Goal: Task Accomplishment & Management: Manage account settings

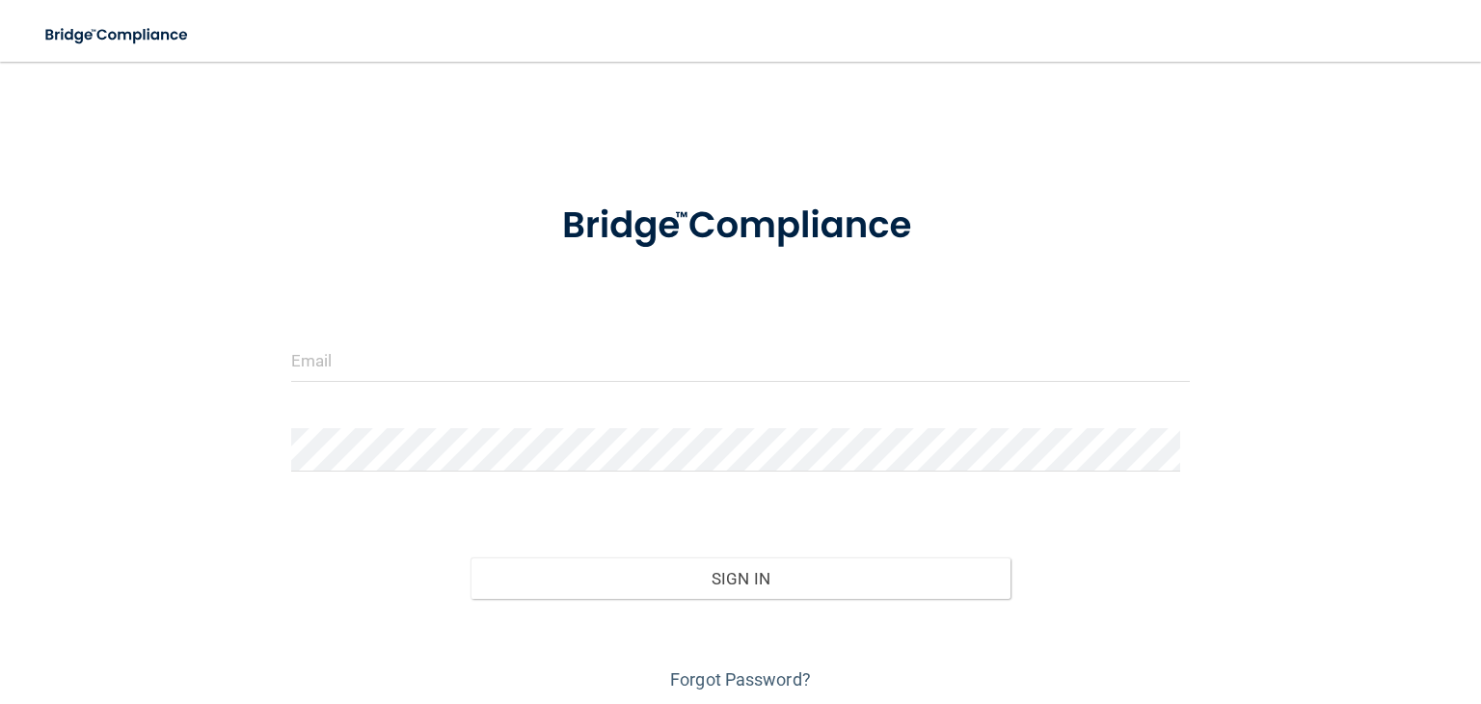
click at [477, 331] on form "Invalid email/password. You don't have permission to access that page. Sign In …" at bounding box center [740, 436] width 899 height 518
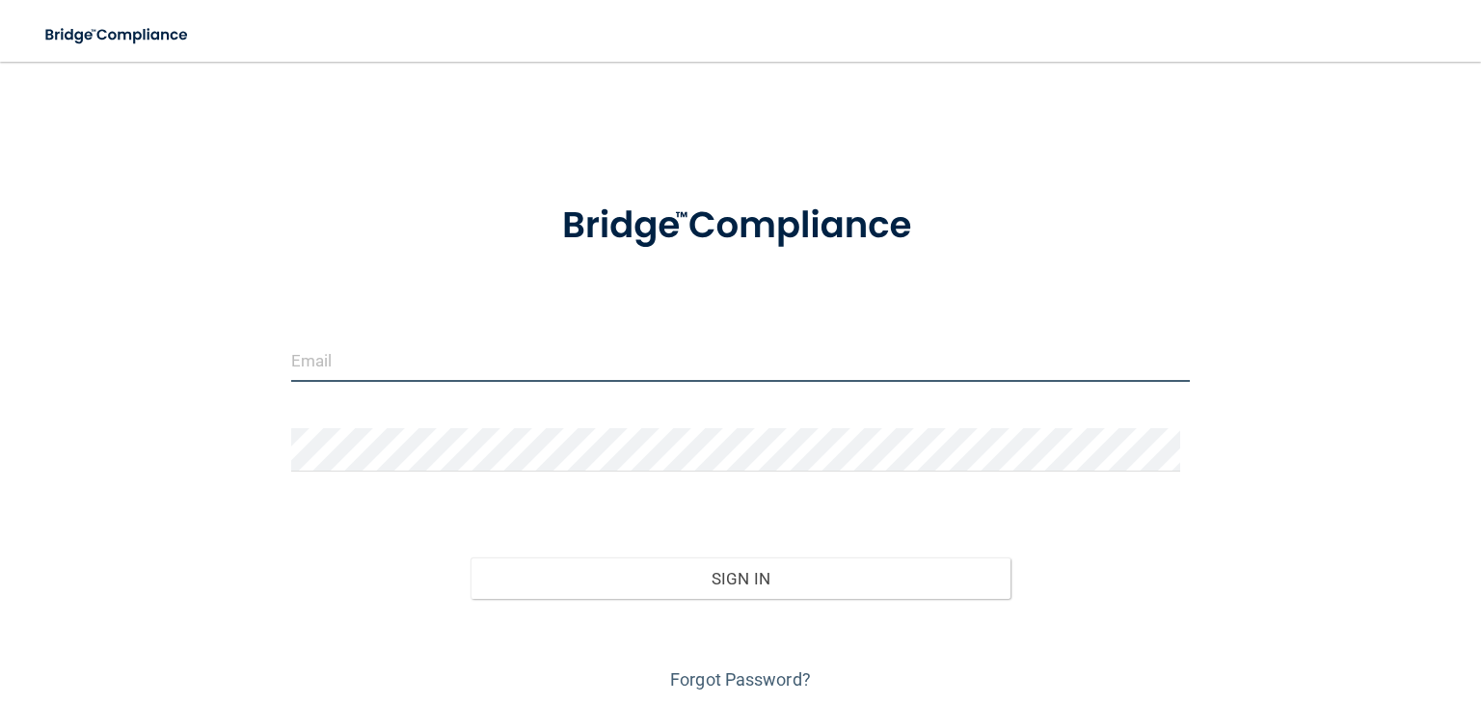
click at [455, 361] on input "email" at bounding box center [740, 360] width 899 height 43
type input "shgregory@rectanglehealth.com"
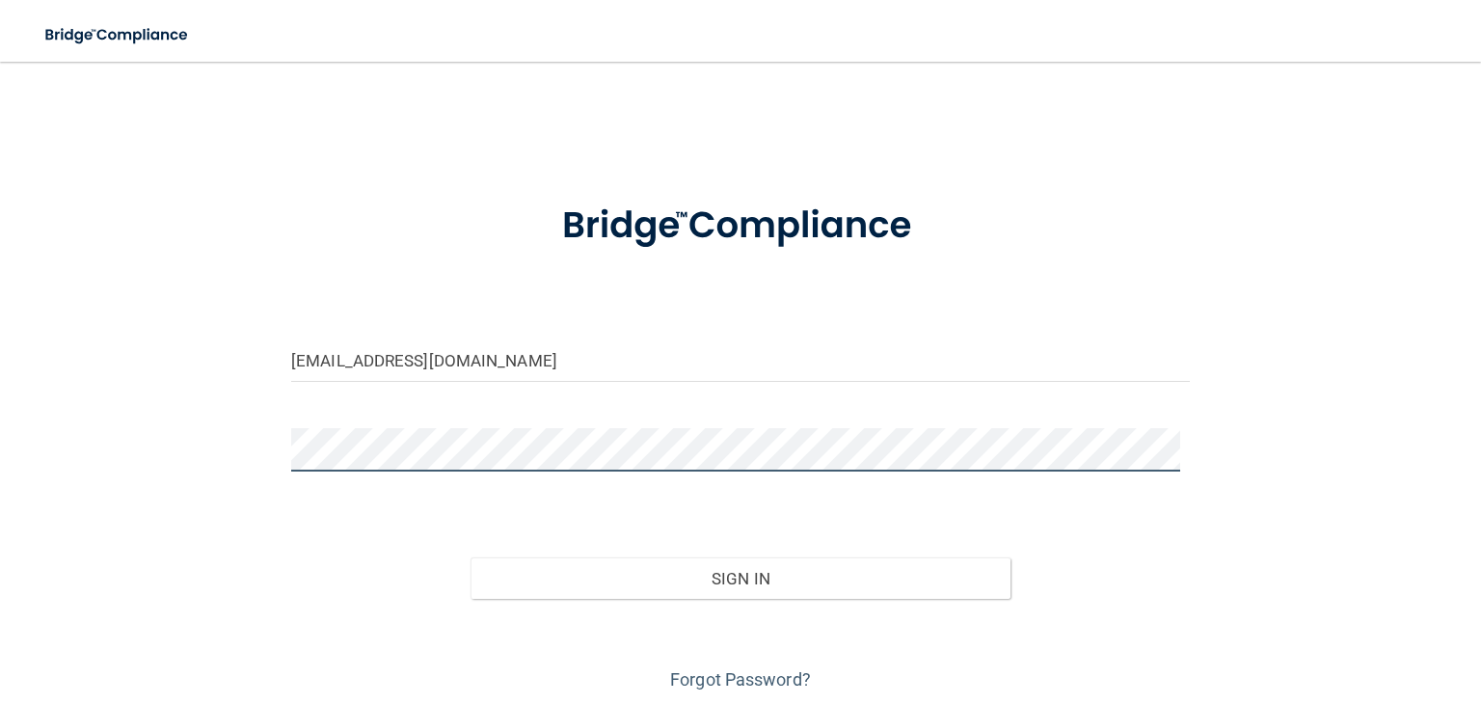
click at [471, 557] on button "Sign In" at bounding box center [740, 578] width 539 height 42
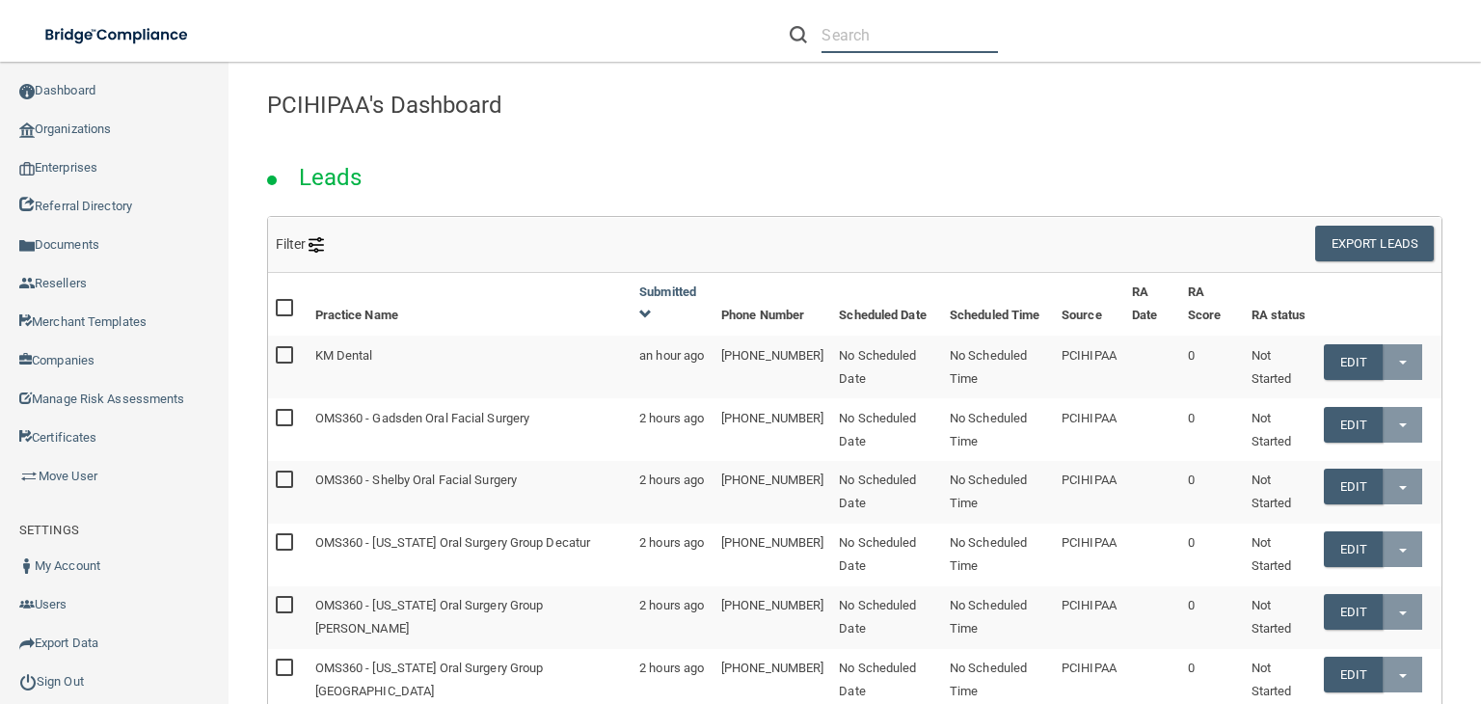
click at [895, 40] on input "text" at bounding box center [910, 35] width 176 height 36
paste input "[PERSON_NAME], MD"
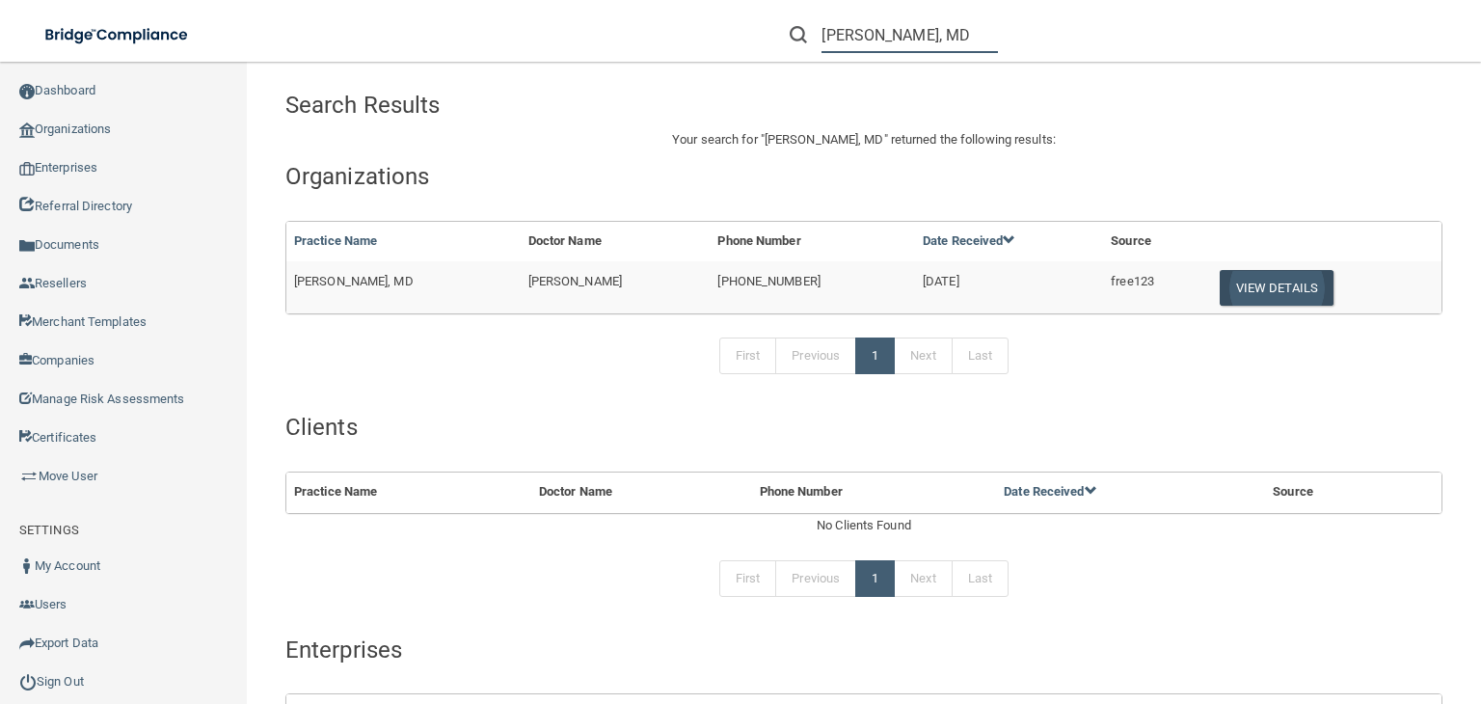
type input "[PERSON_NAME], MD"
click at [1265, 283] on button "View Details" at bounding box center [1277, 288] width 114 height 36
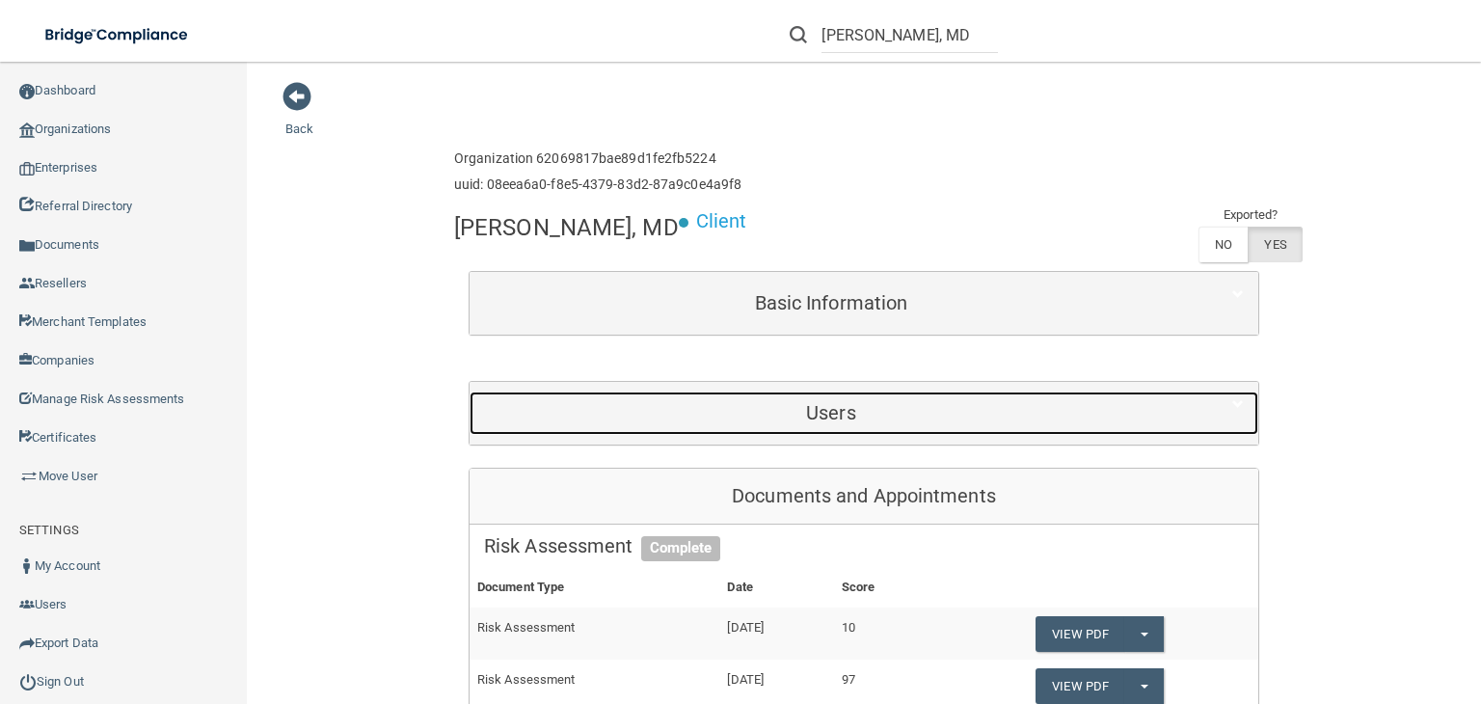
click at [758, 420] on h5 "Users" at bounding box center [831, 412] width 694 height 21
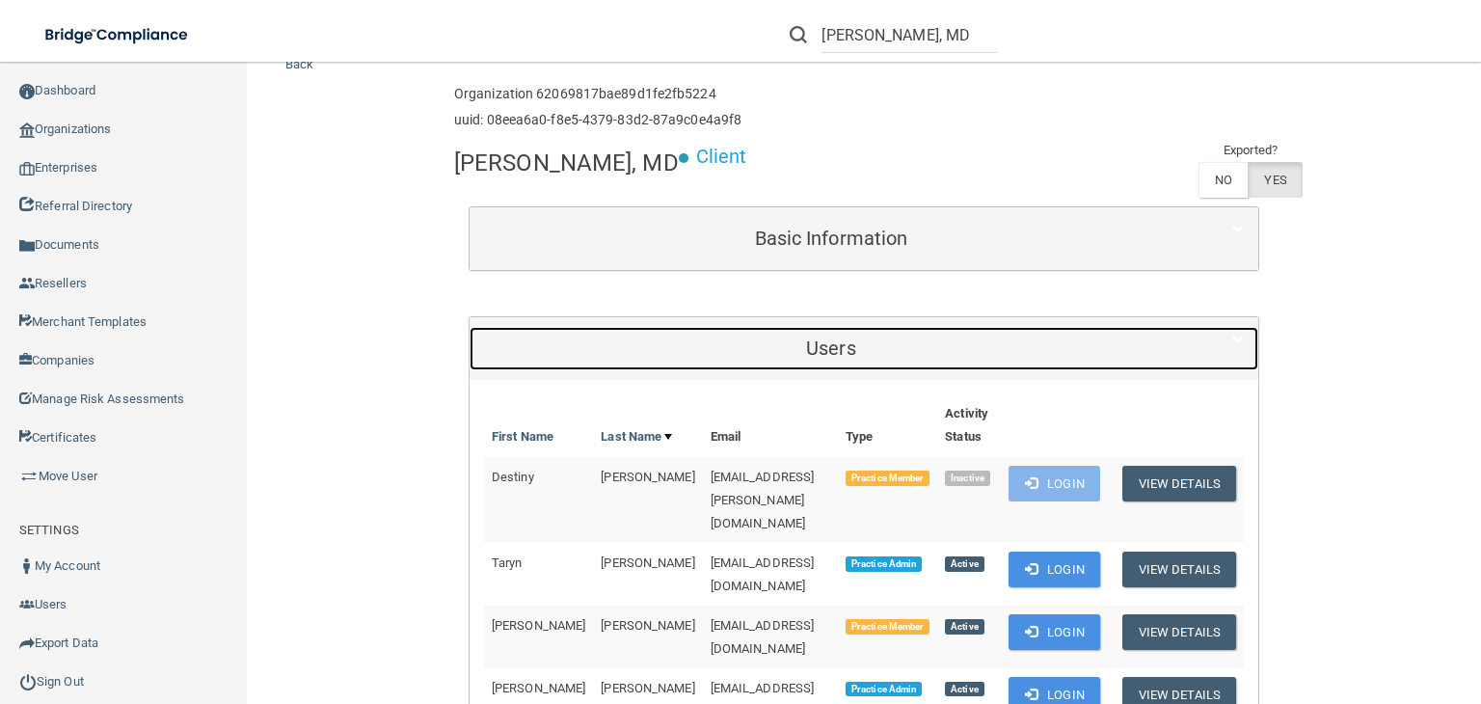
scroll to position [289, 0]
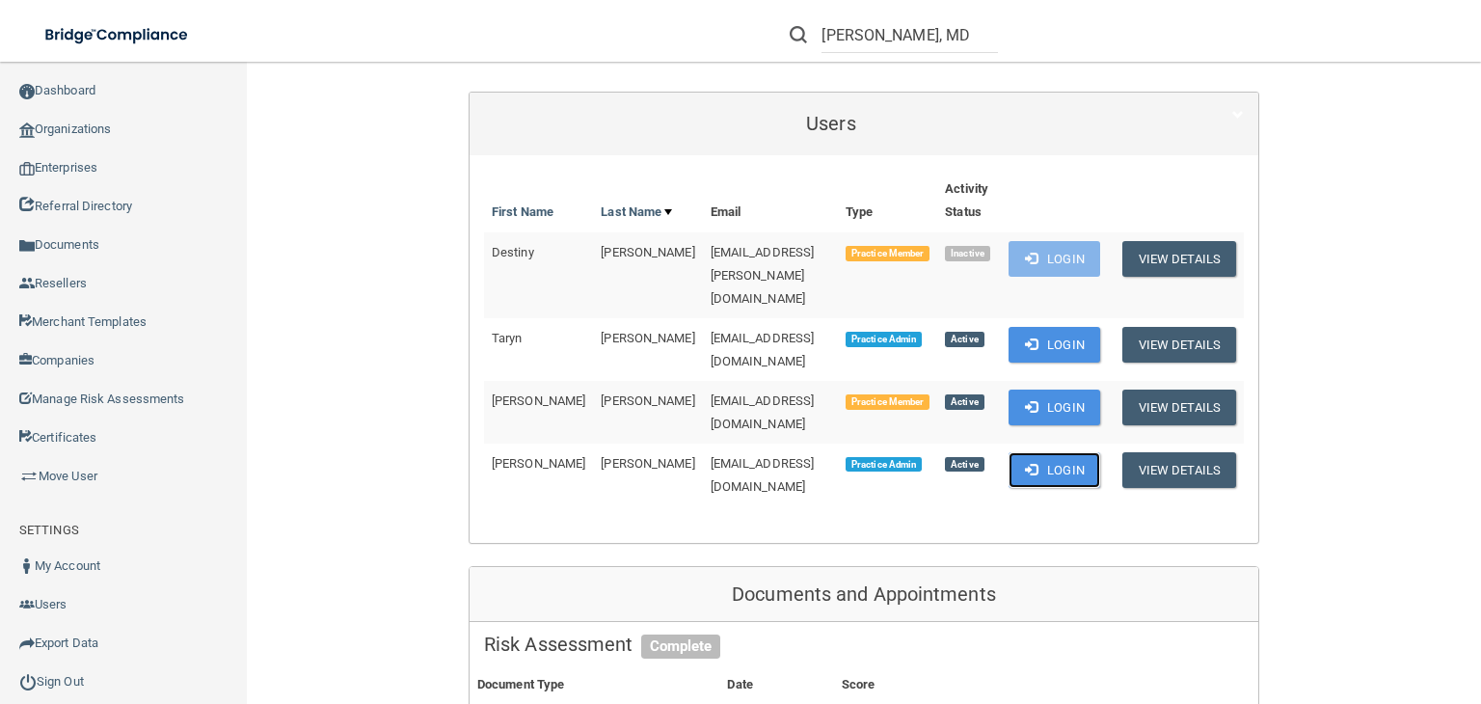
click at [1043, 452] on button "Login" at bounding box center [1055, 470] width 92 height 36
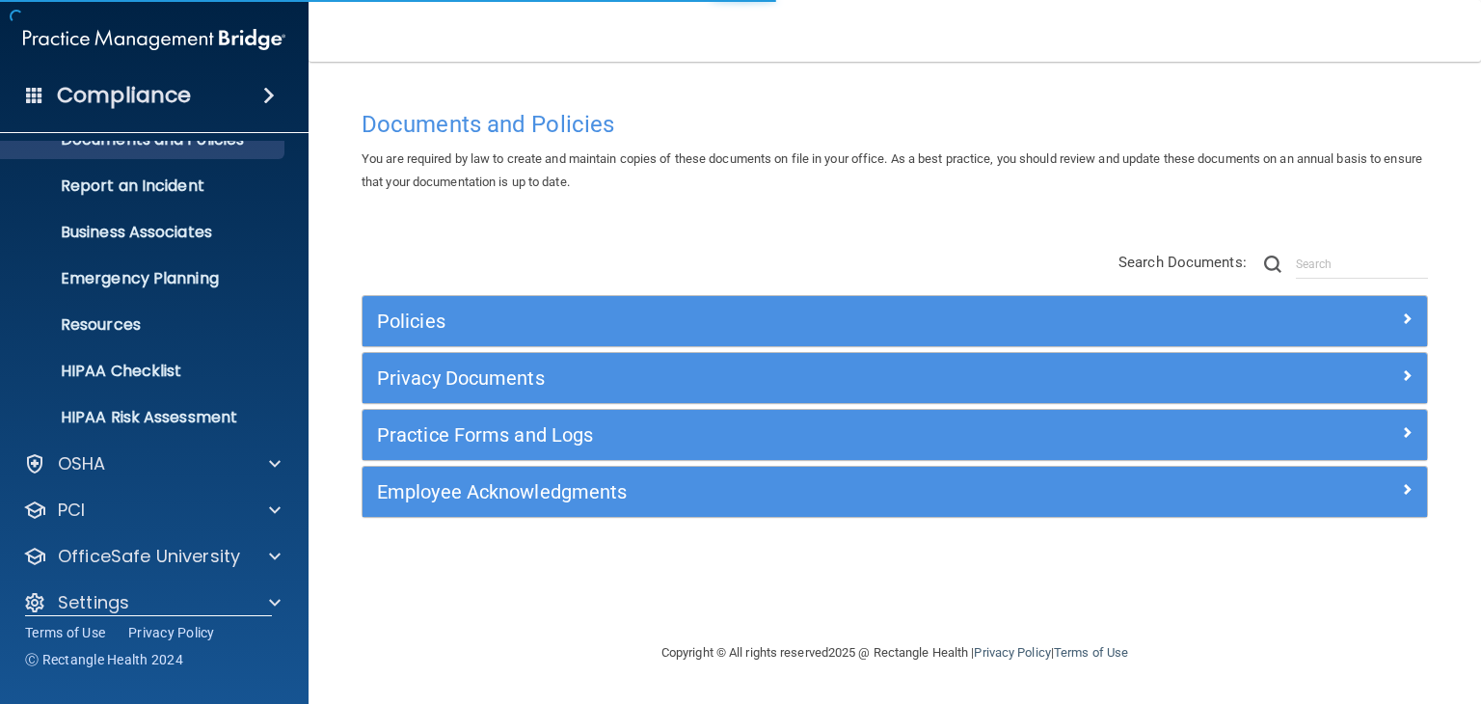
scroll to position [96, 0]
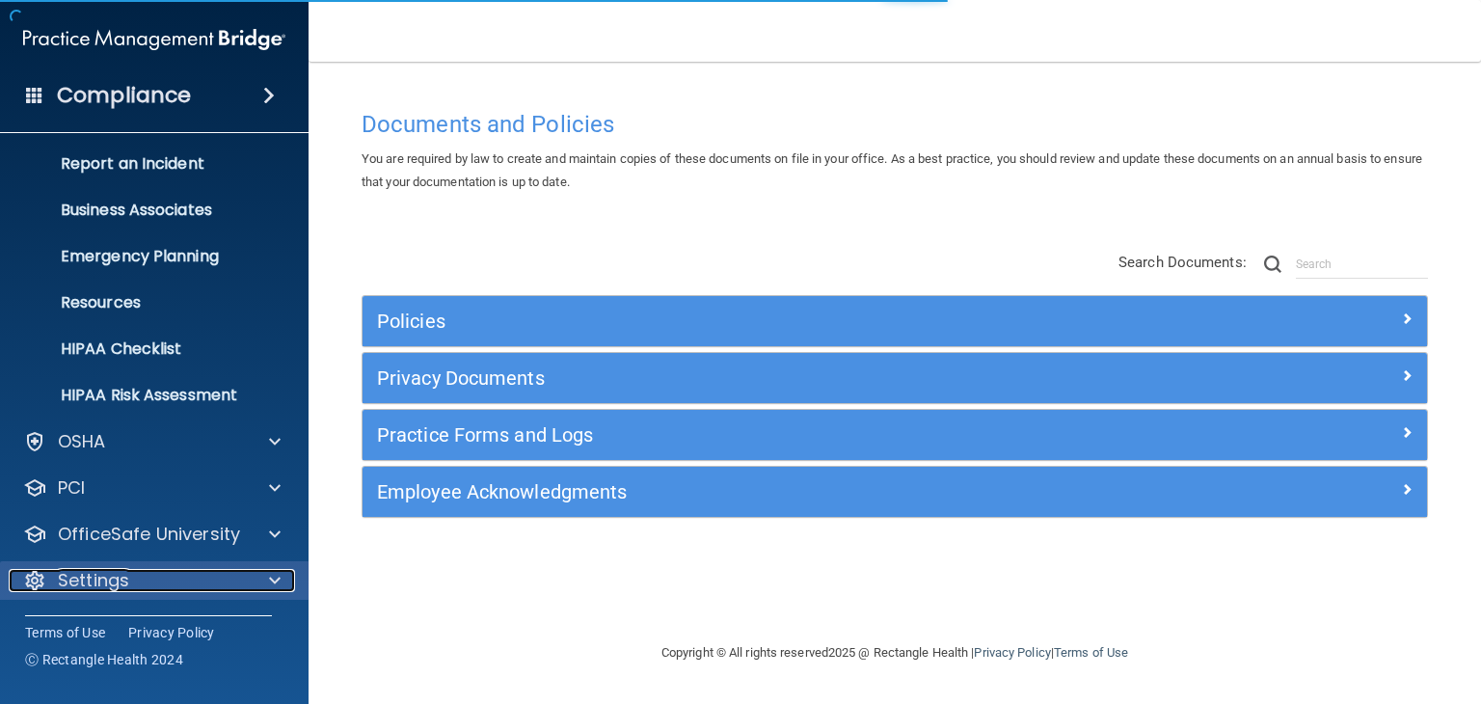
click at [123, 580] on p "Settings" at bounding box center [93, 580] width 71 height 23
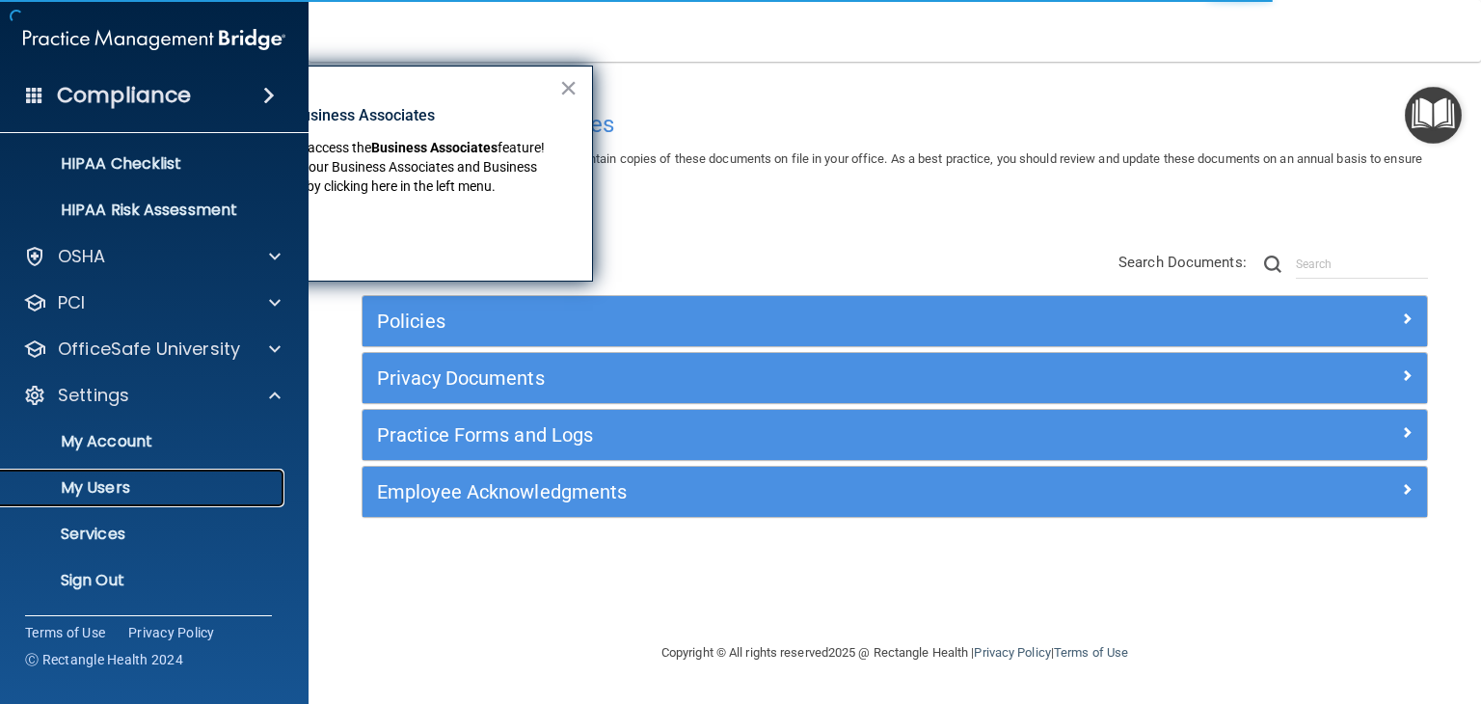
click at [175, 475] on link "My Users" at bounding box center [133, 488] width 304 height 39
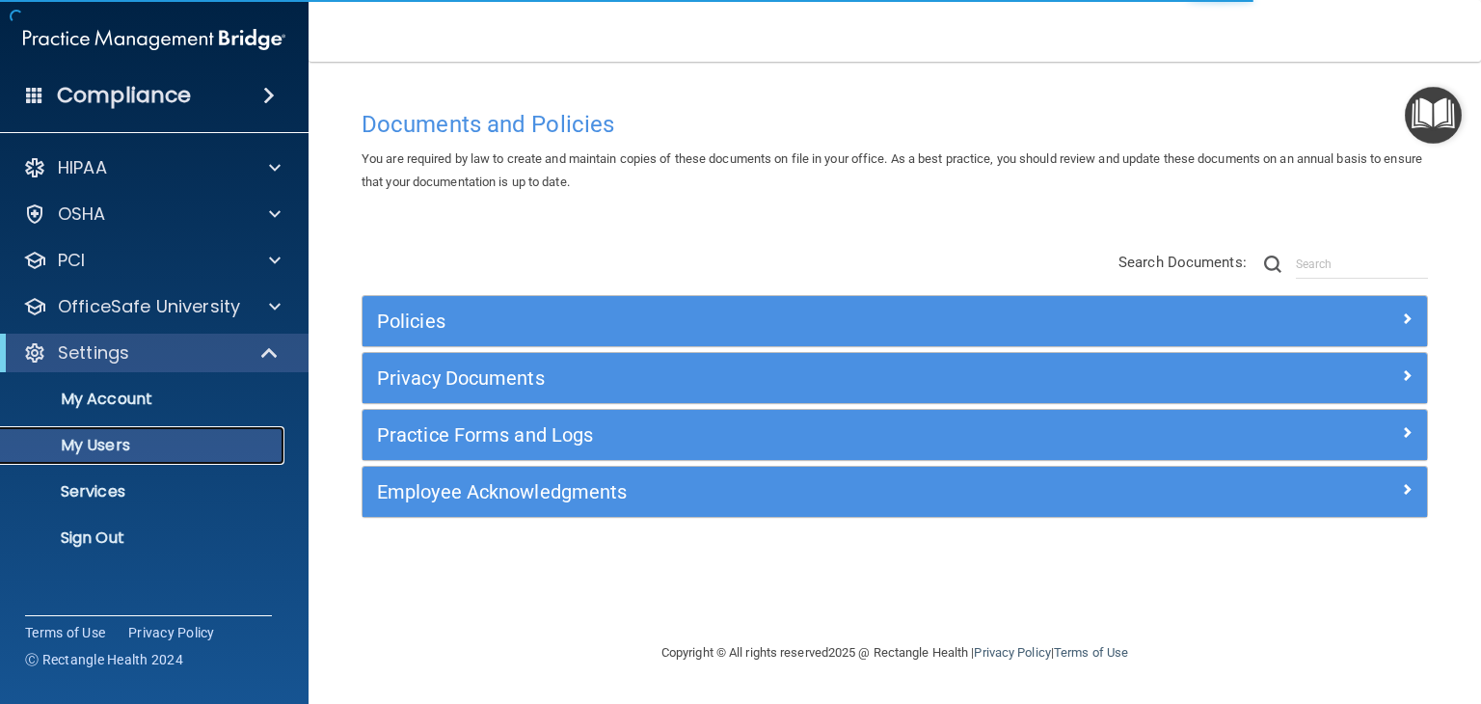
select select "20"
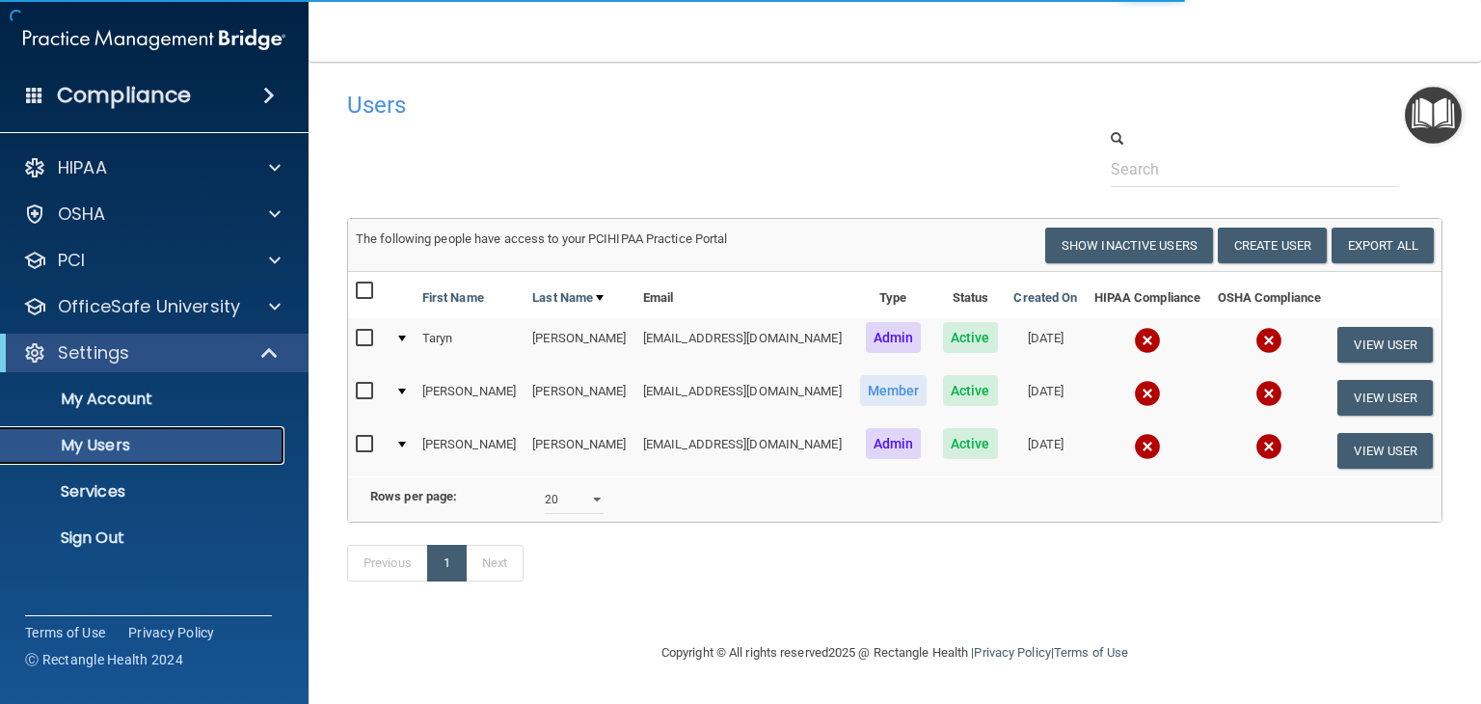
scroll to position [12, 0]
click at [1369, 434] on button "View User" at bounding box center [1385, 451] width 95 height 36
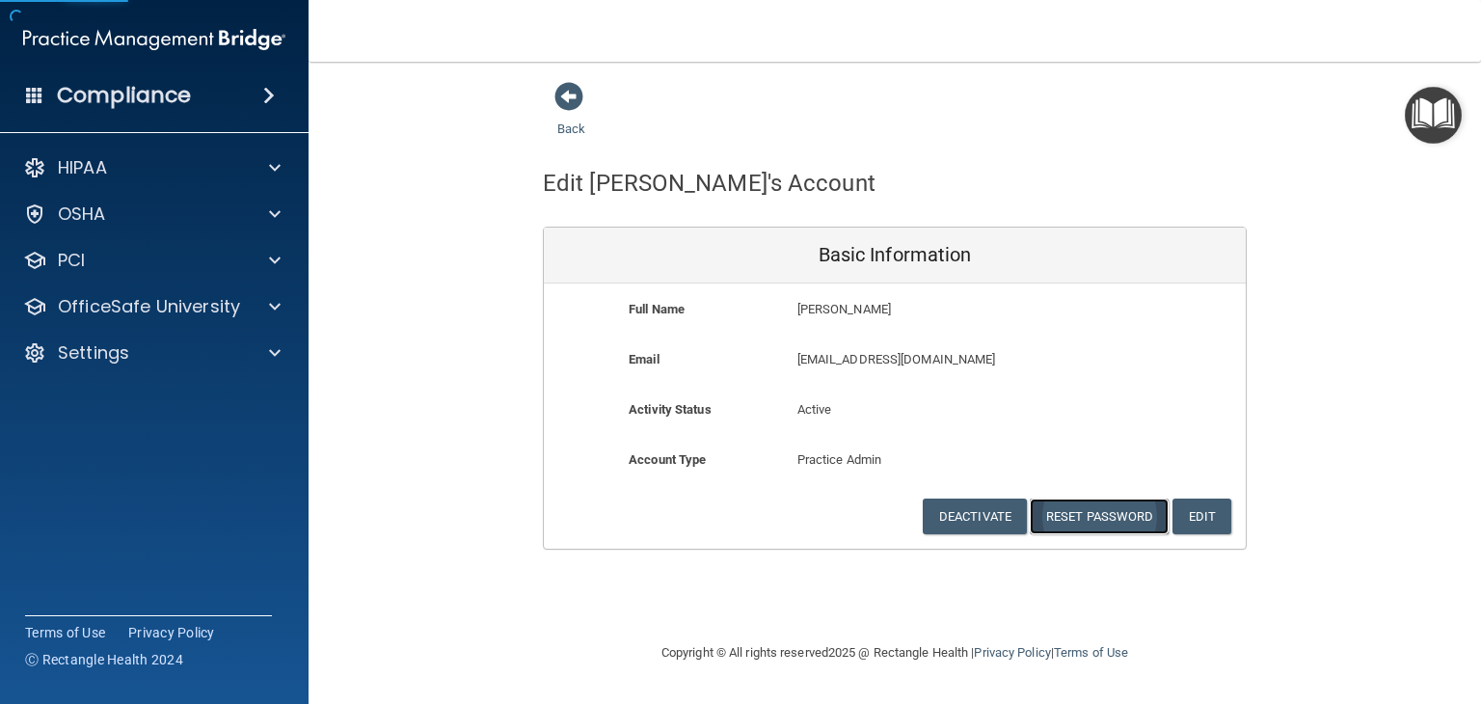
click at [1106, 519] on button "Reset Password" at bounding box center [1099, 517] width 139 height 36
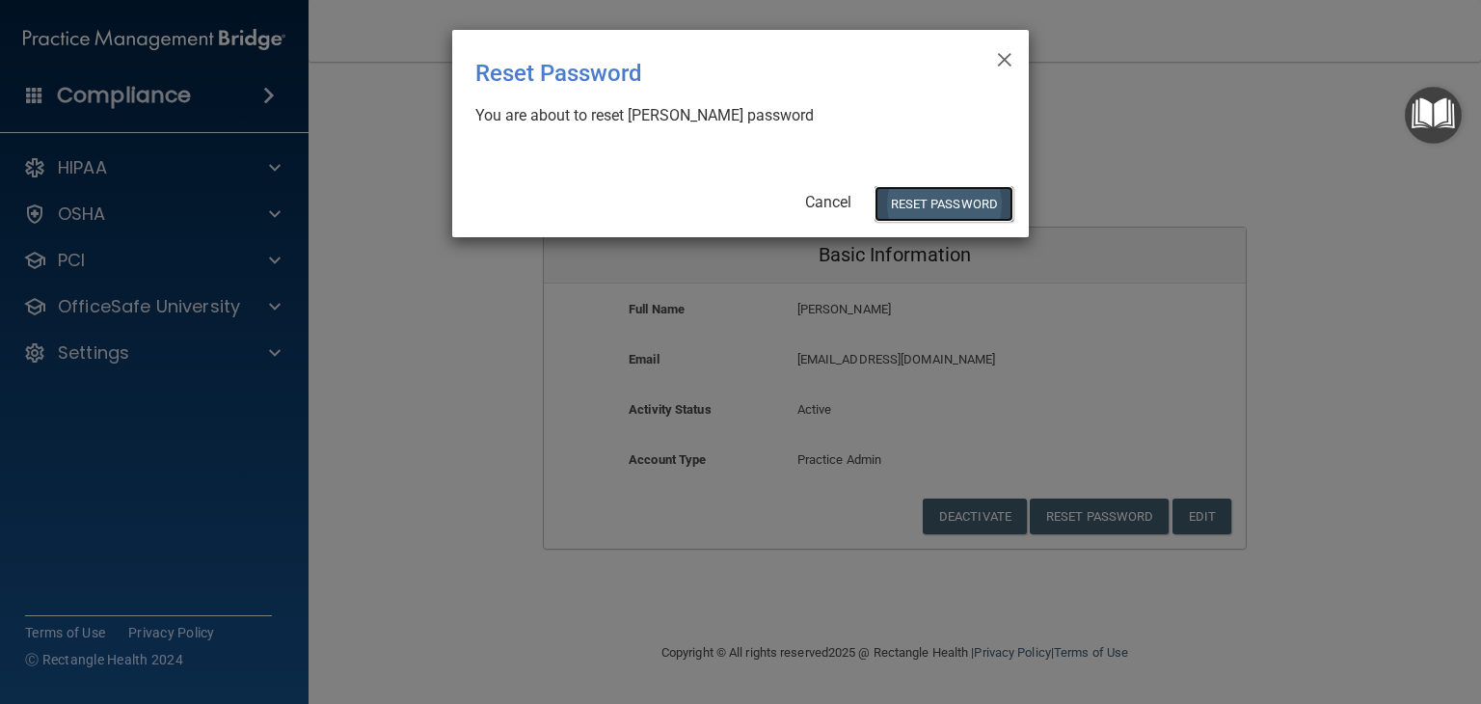
click at [923, 203] on button "Reset Password" at bounding box center [944, 204] width 139 height 36
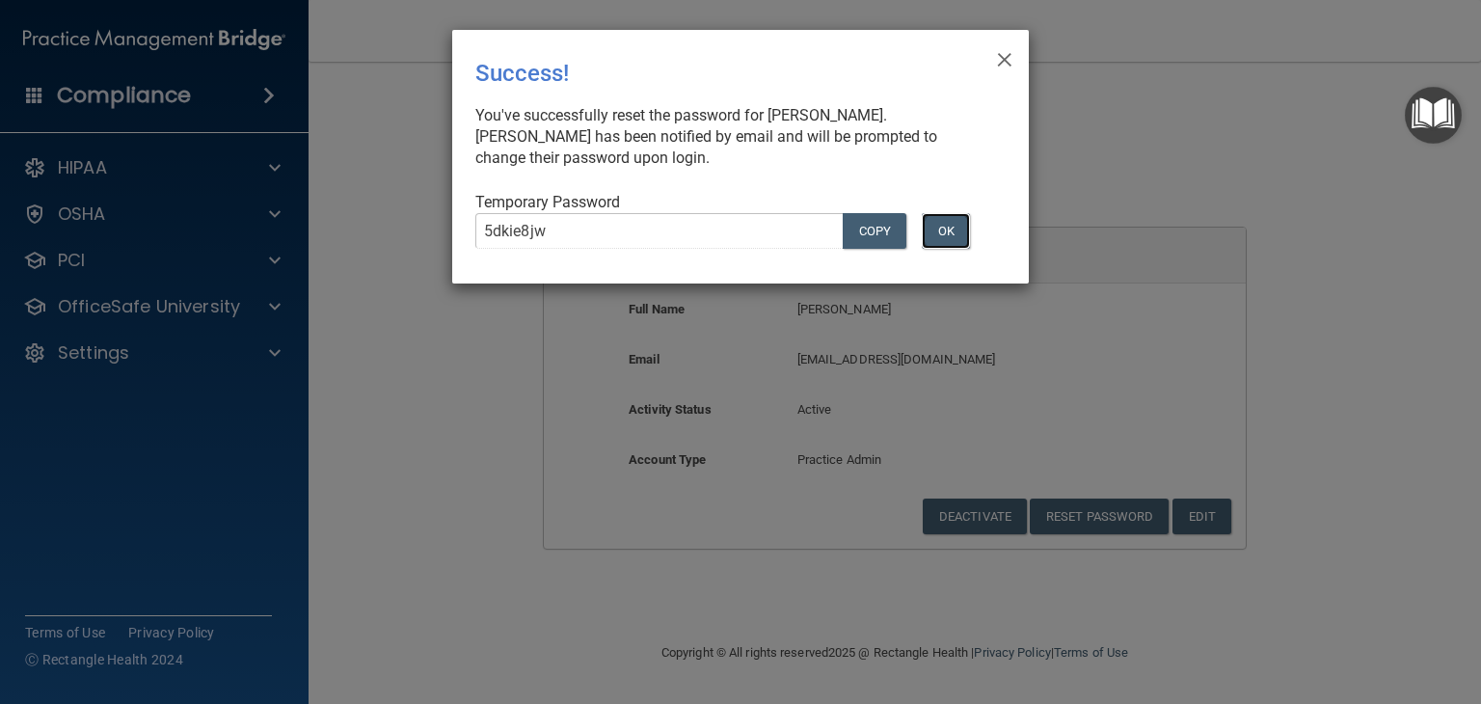
click at [938, 231] on button "OK" at bounding box center [946, 231] width 48 height 36
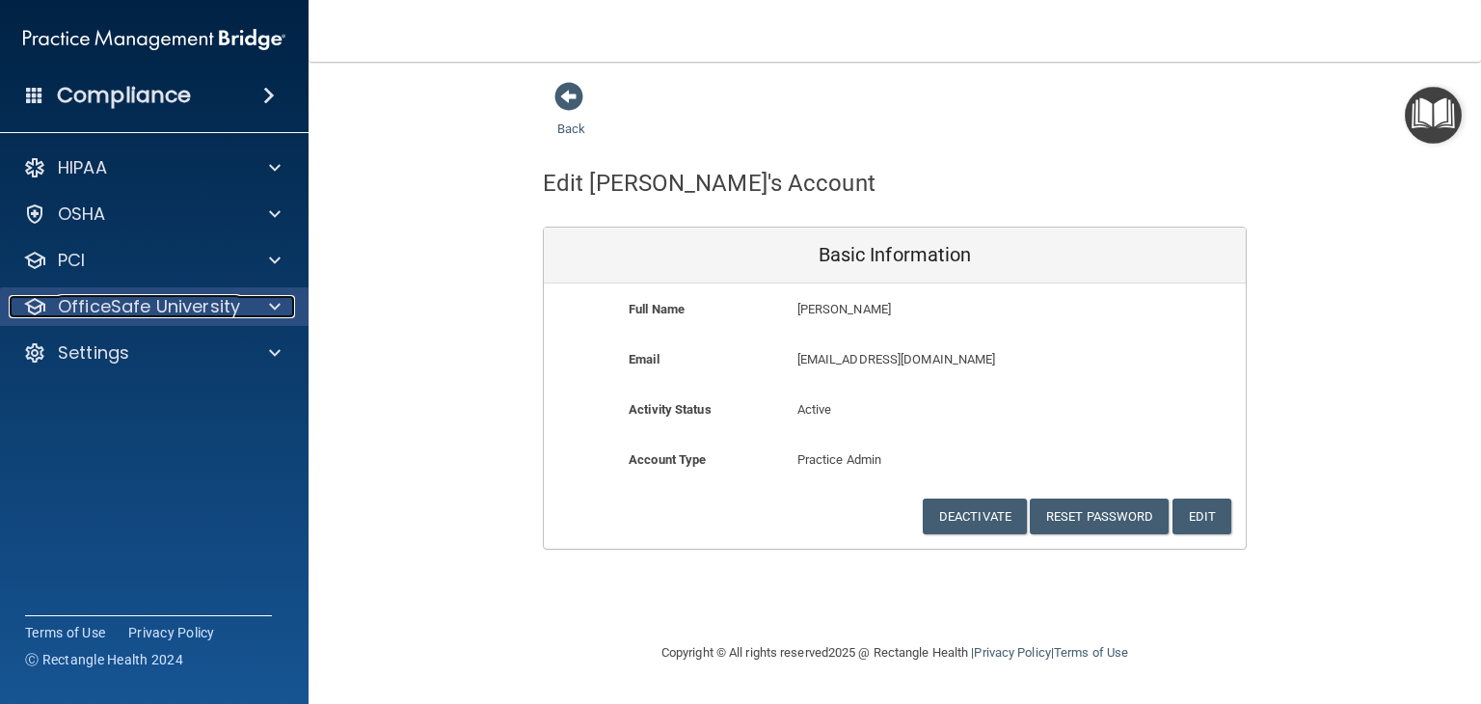
click at [228, 303] on p "OfficeSafe University" at bounding box center [149, 306] width 182 height 23
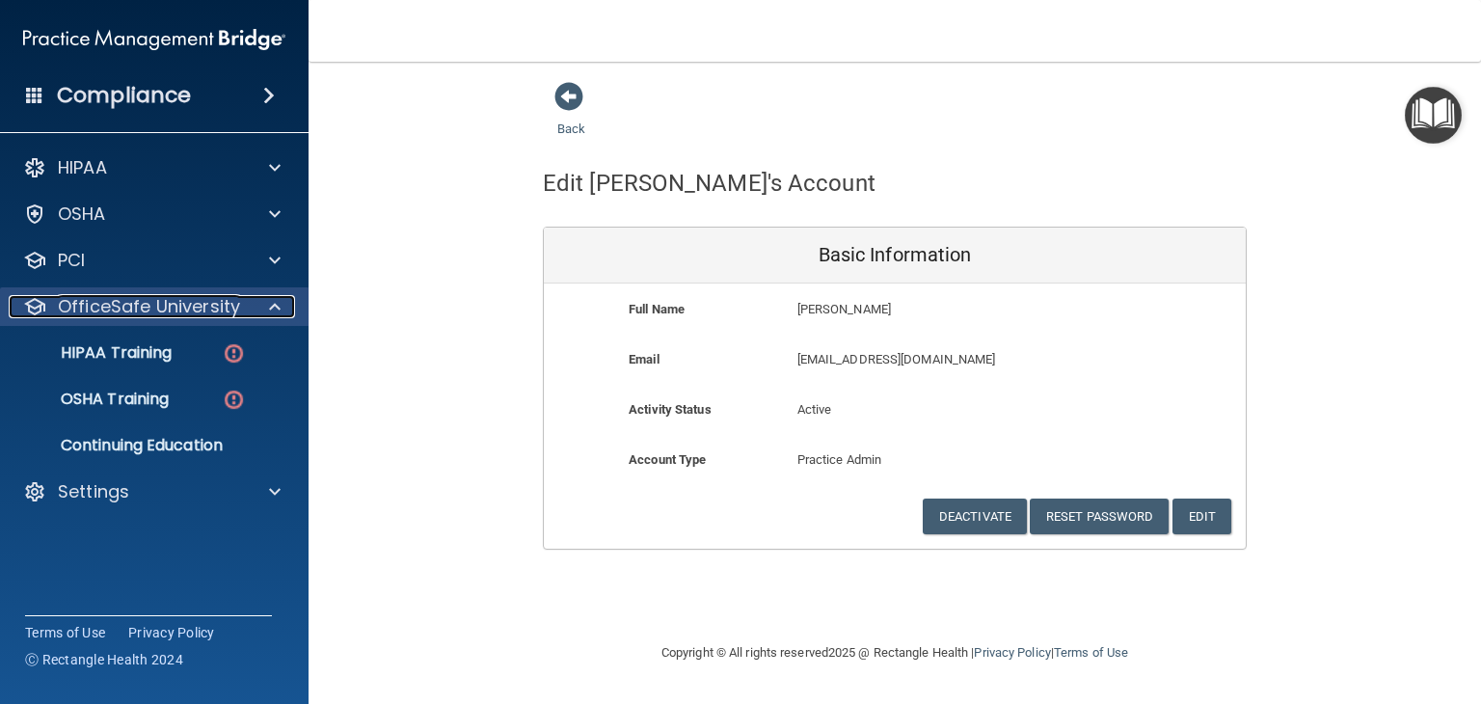
click at [163, 308] on p "OfficeSafe University" at bounding box center [149, 306] width 182 height 23
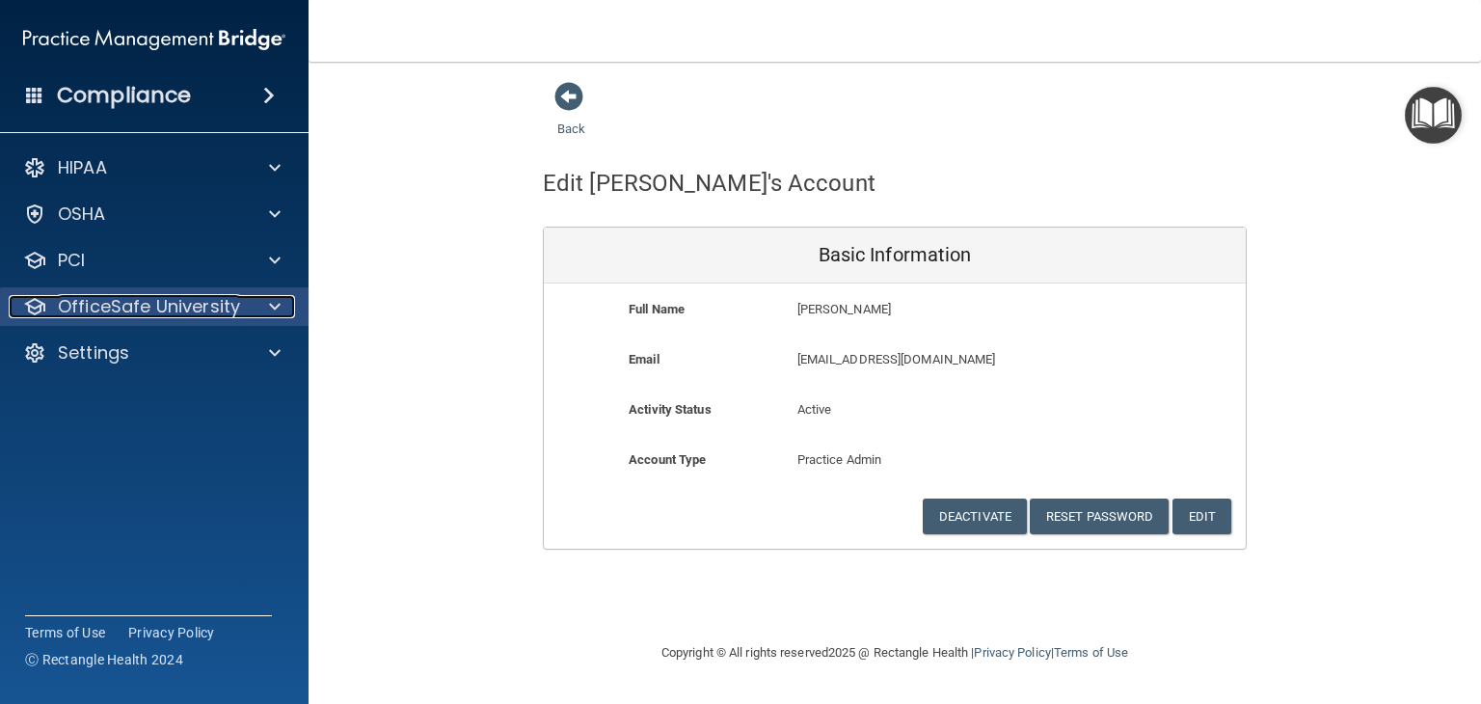
click at [257, 315] on div at bounding box center [272, 306] width 48 height 23
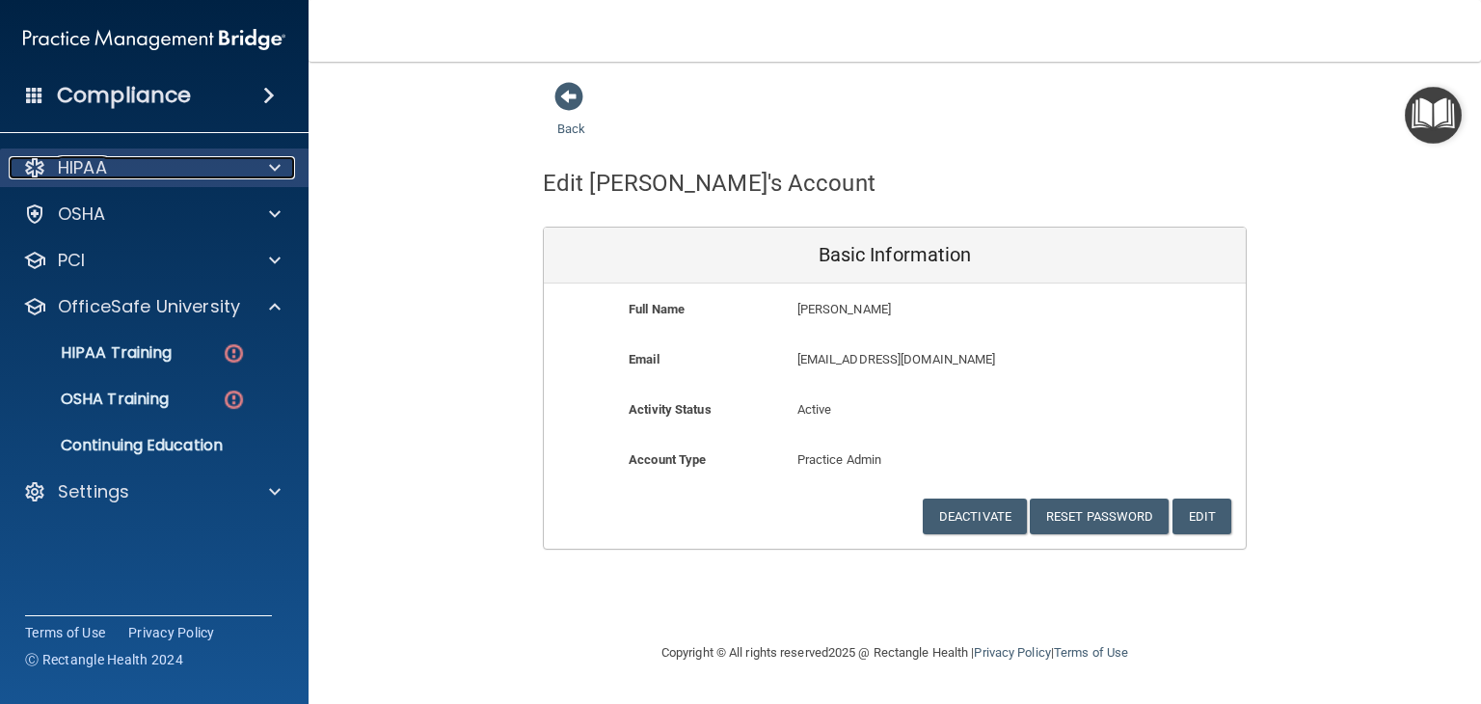
click at [270, 175] on span at bounding box center [275, 167] width 12 height 23
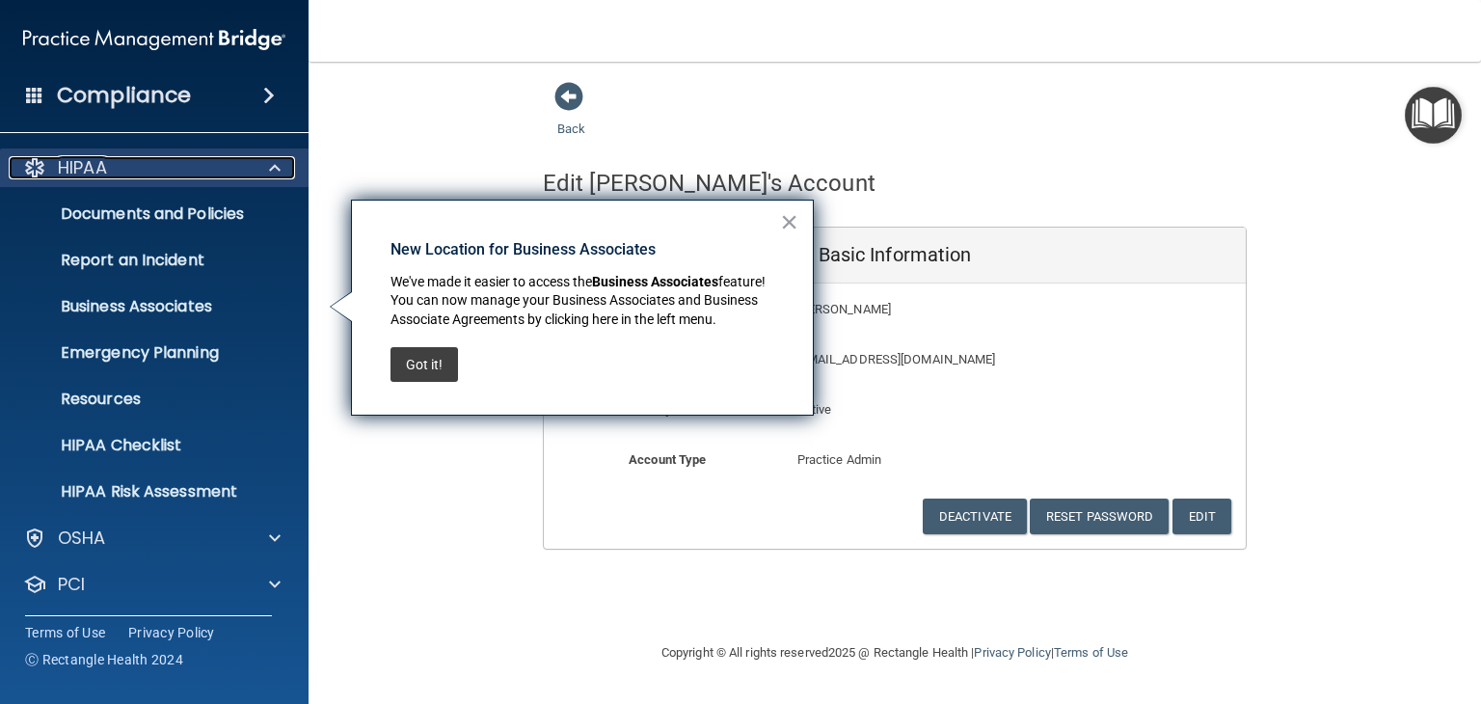
click at [257, 168] on div at bounding box center [272, 167] width 48 height 23
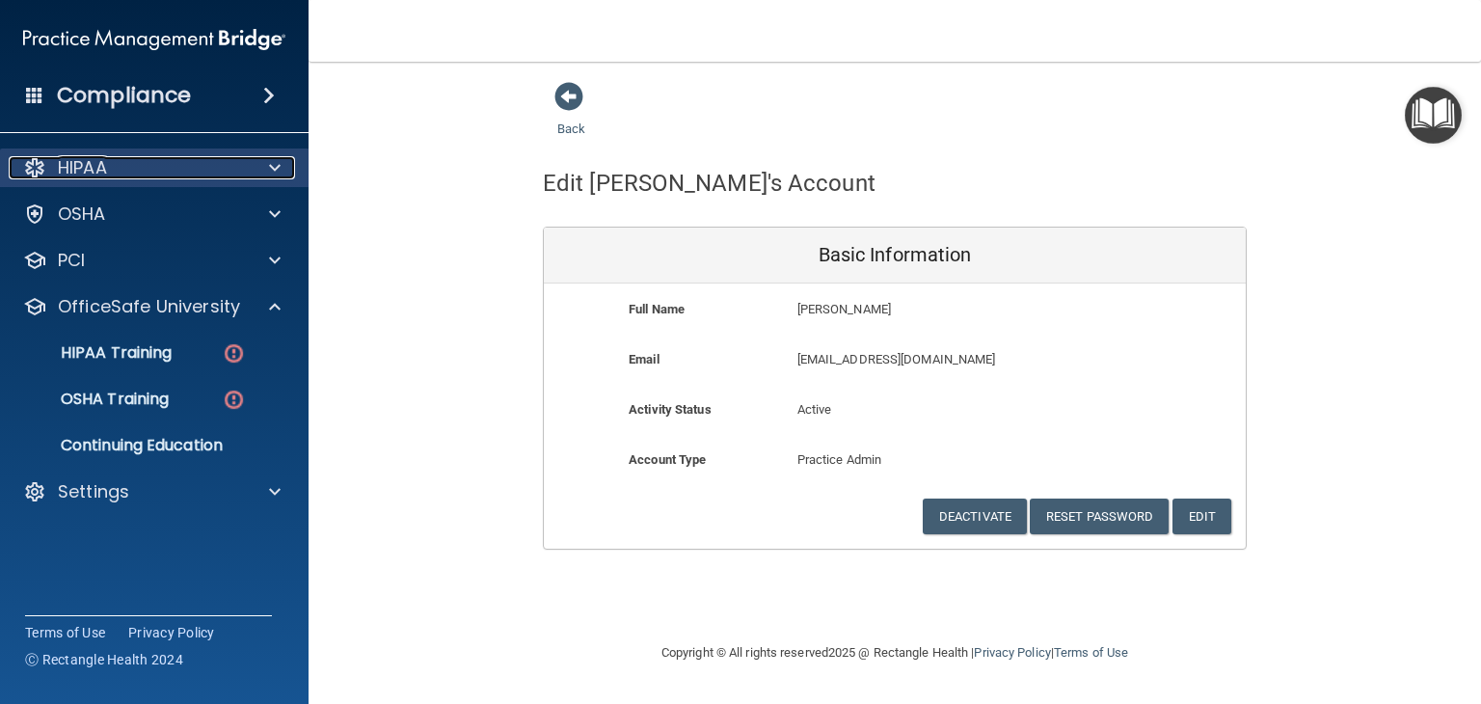
click at [248, 165] on div at bounding box center [272, 167] width 48 height 23
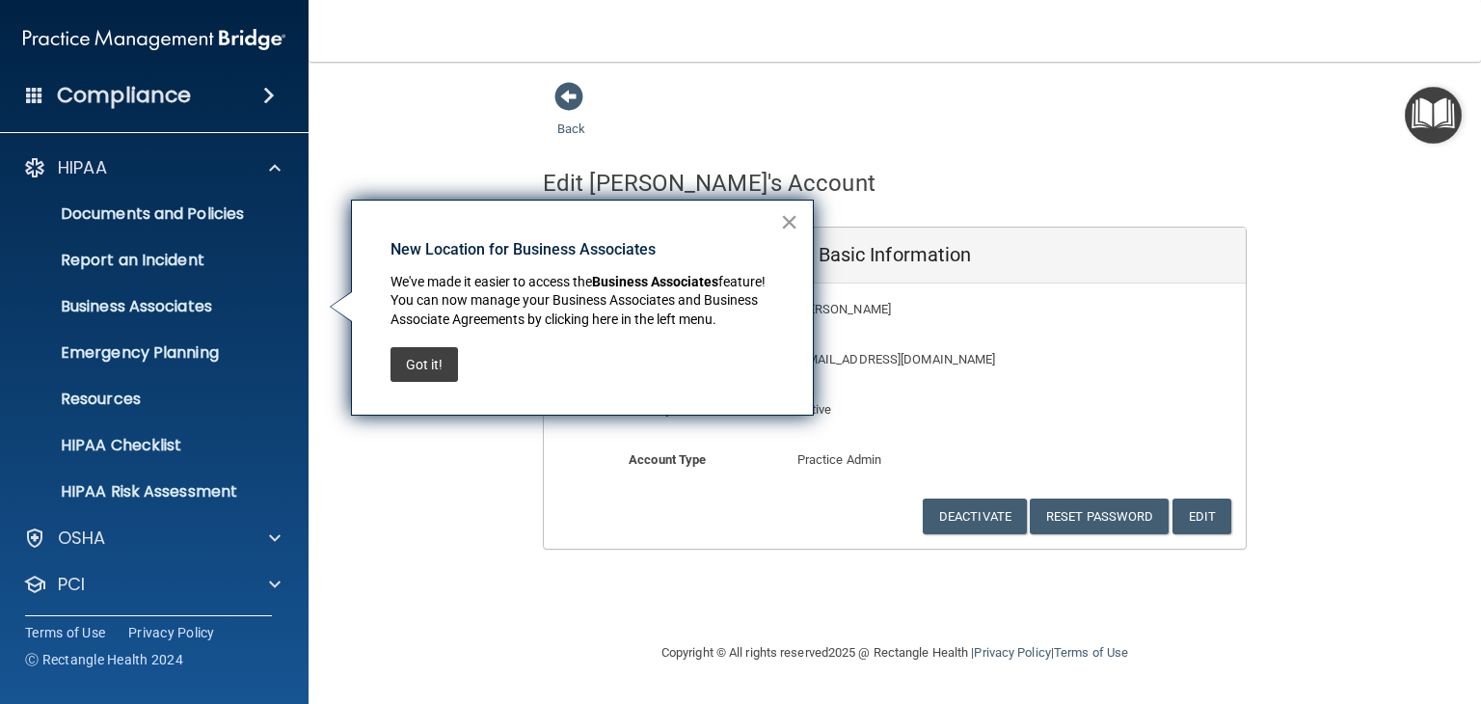
click at [783, 225] on button "×" at bounding box center [789, 221] width 18 height 31
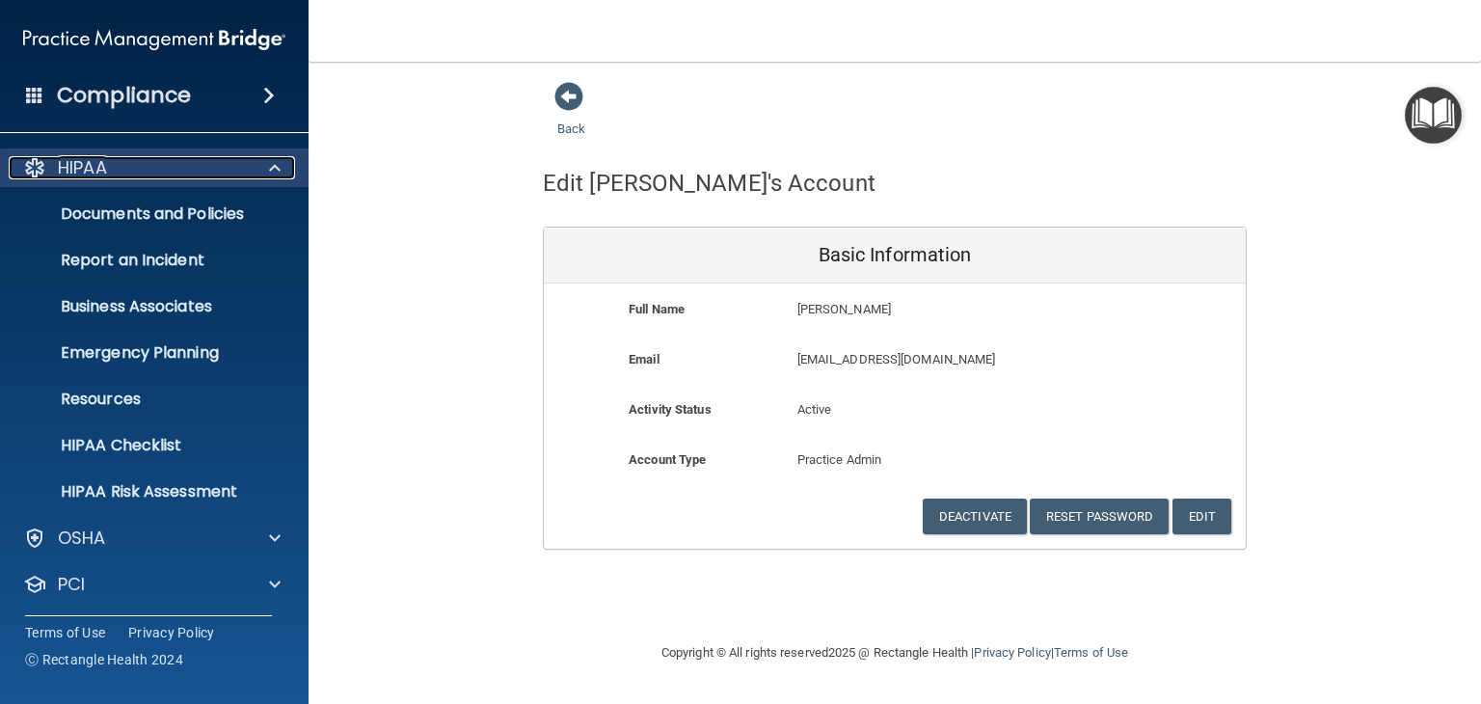
click at [157, 168] on div "HIPAA" at bounding box center [128, 167] width 239 height 23
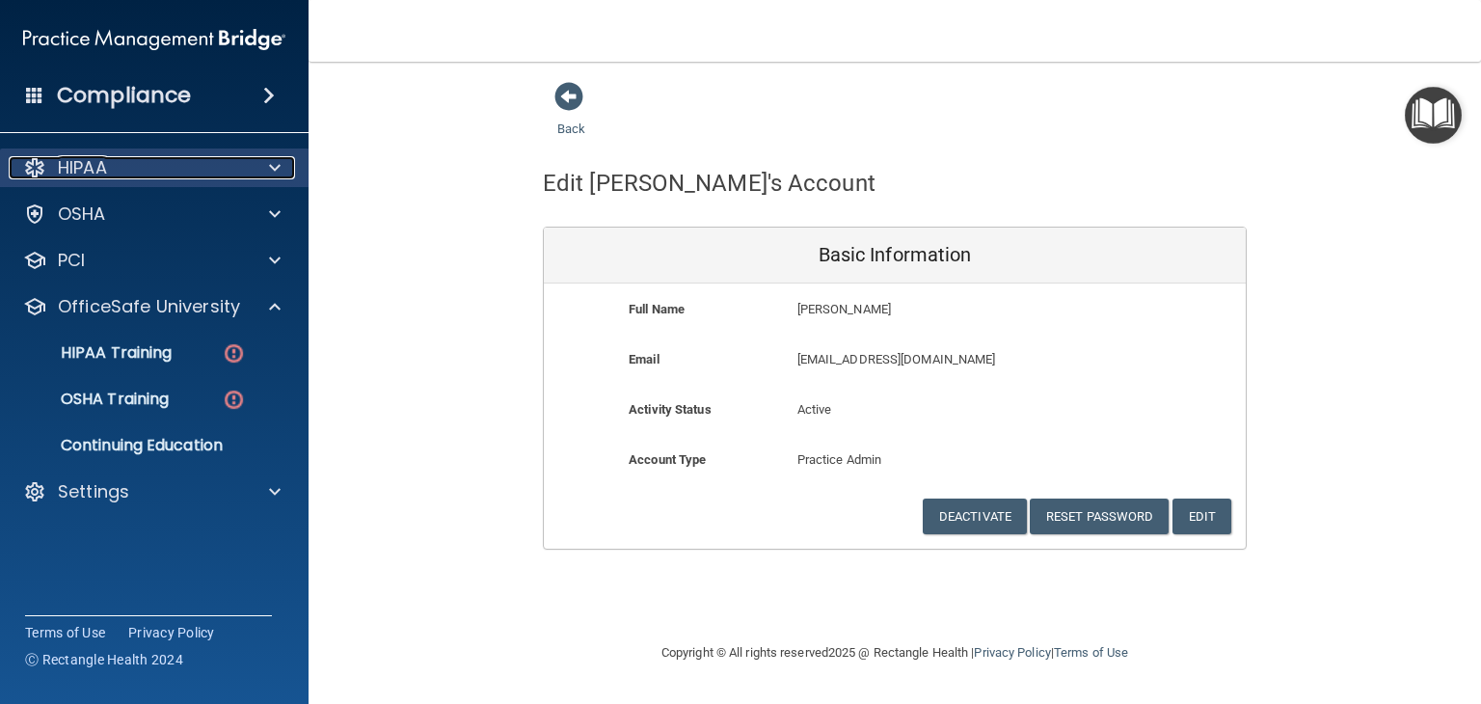
click at [280, 169] on span at bounding box center [275, 167] width 12 height 23
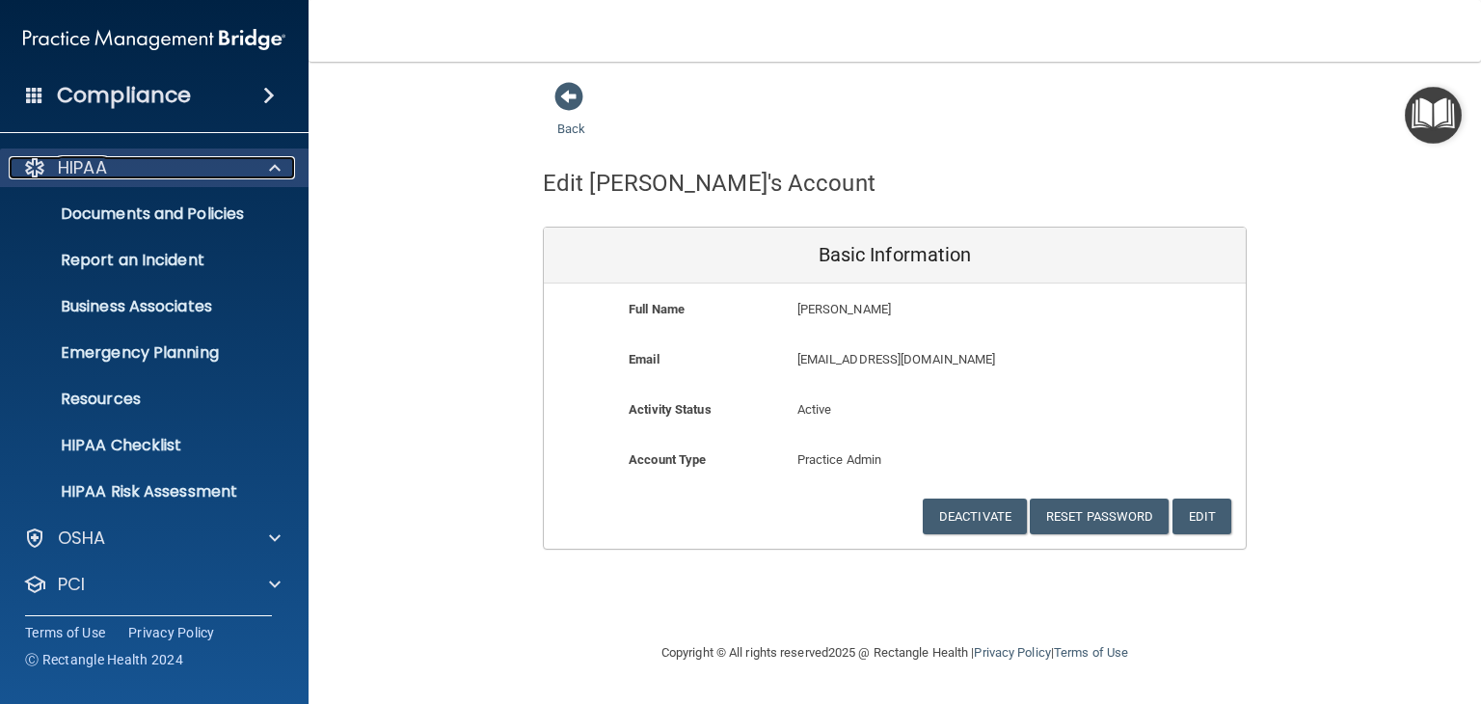
click at [274, 168] on span at bounding box center [275, 167] width 12 height 23
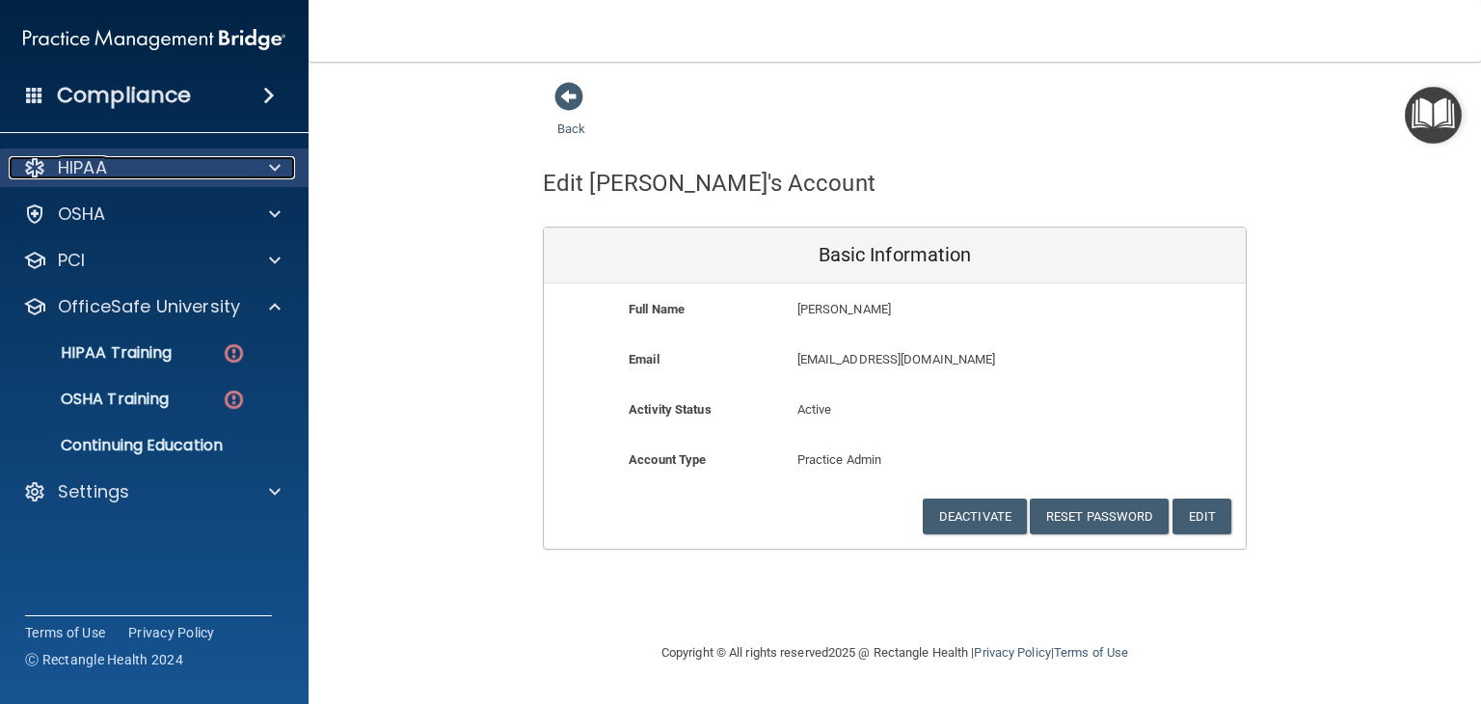
click at [282, 169] on div at bounding box center [272, 167] width 48 height 23
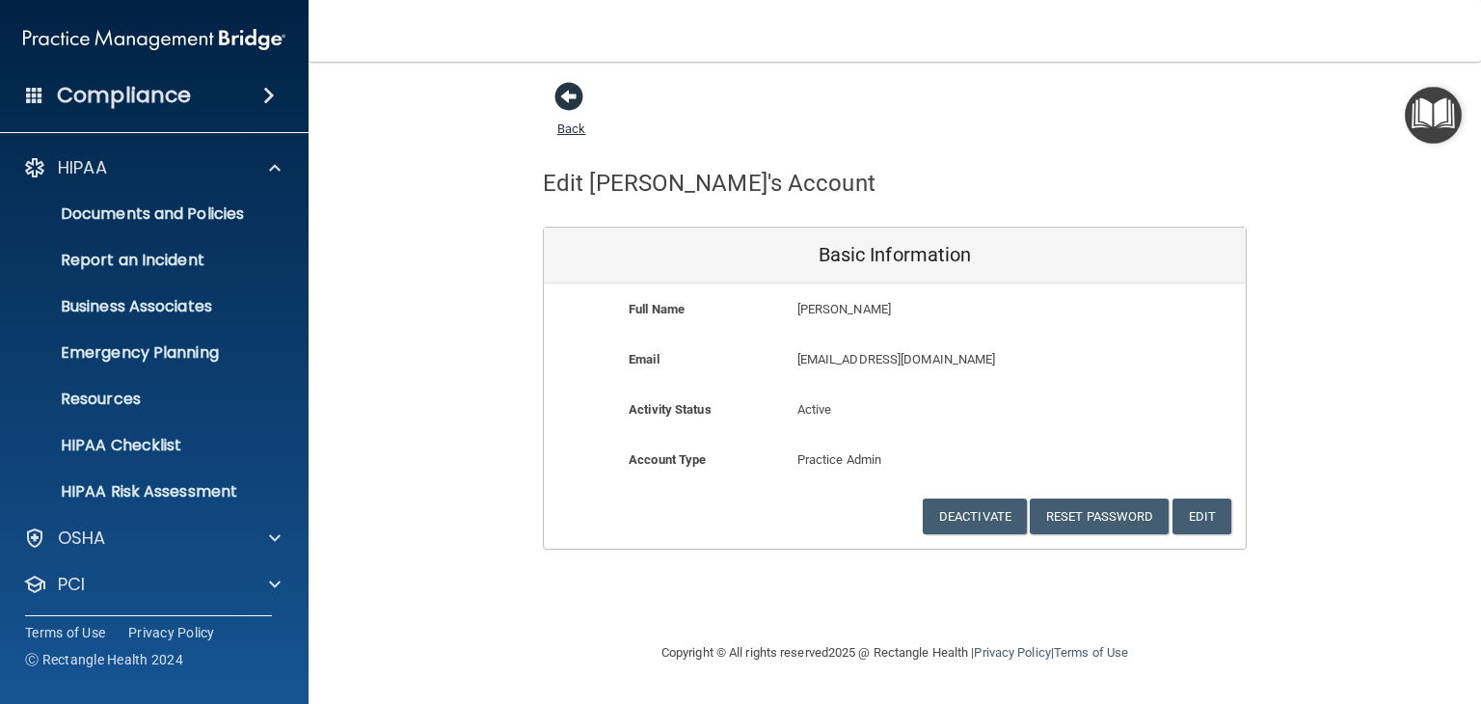
click at [573, 96] on span at bounding box center [569, 96] width 29 height 29
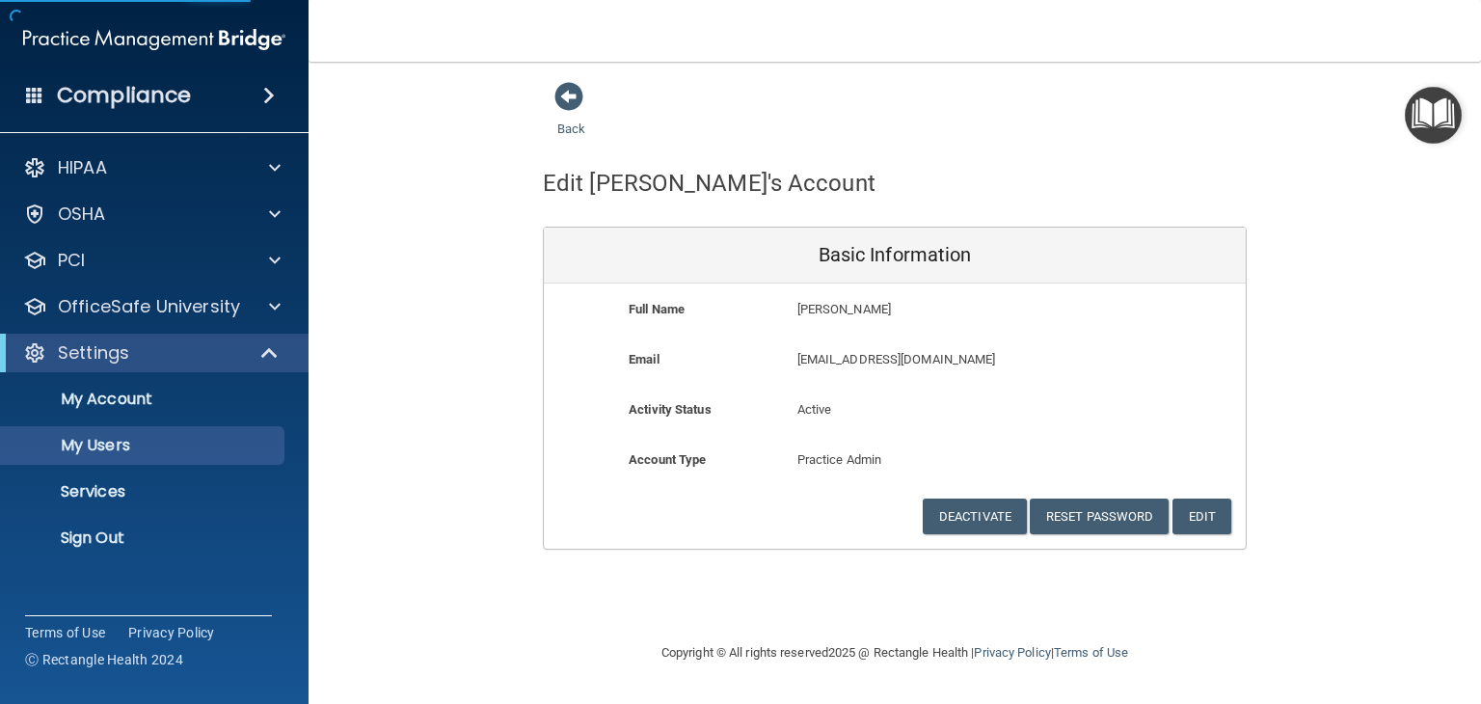
select select "20"
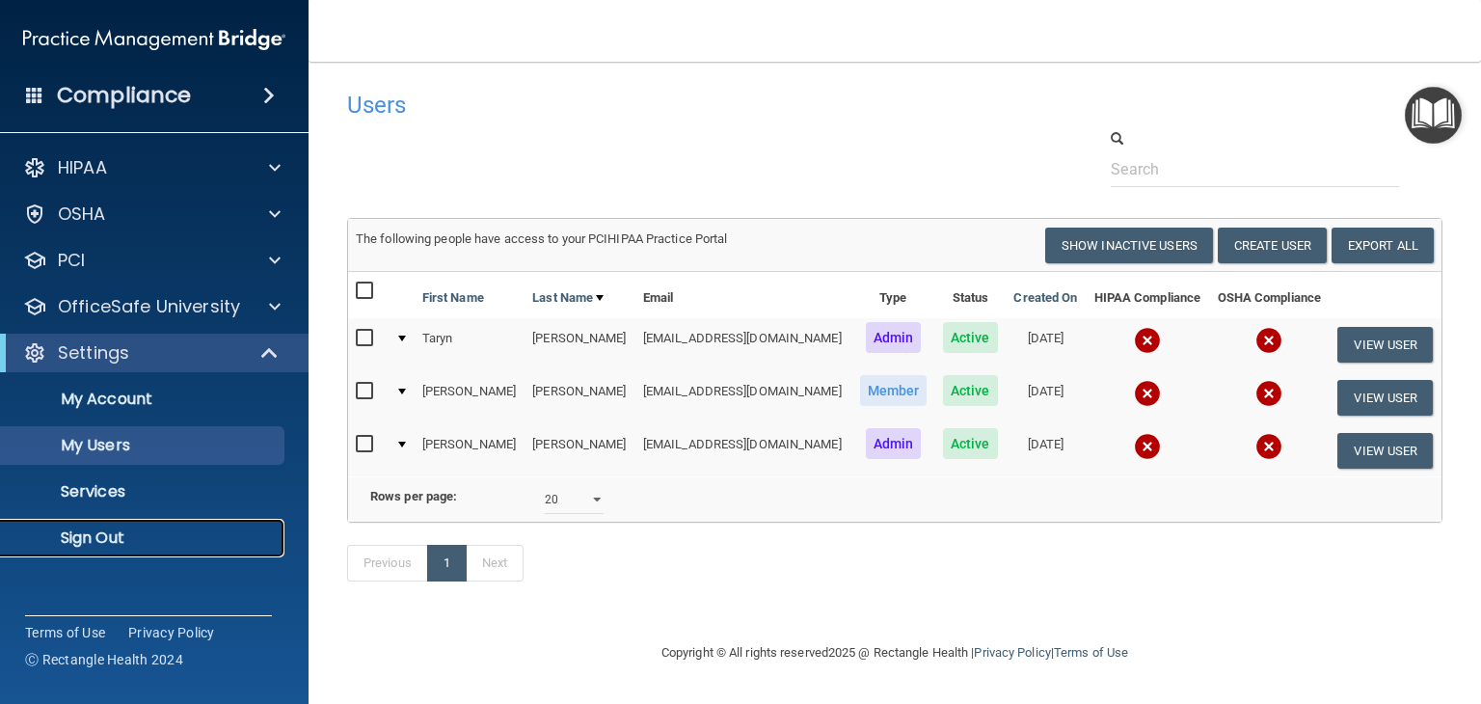
click at [121, 541] on p "Sign Out" at bounding box center [144, 537] width 263 height 19
